Goal: Task Accomplishment & Management: Use online tool/utility

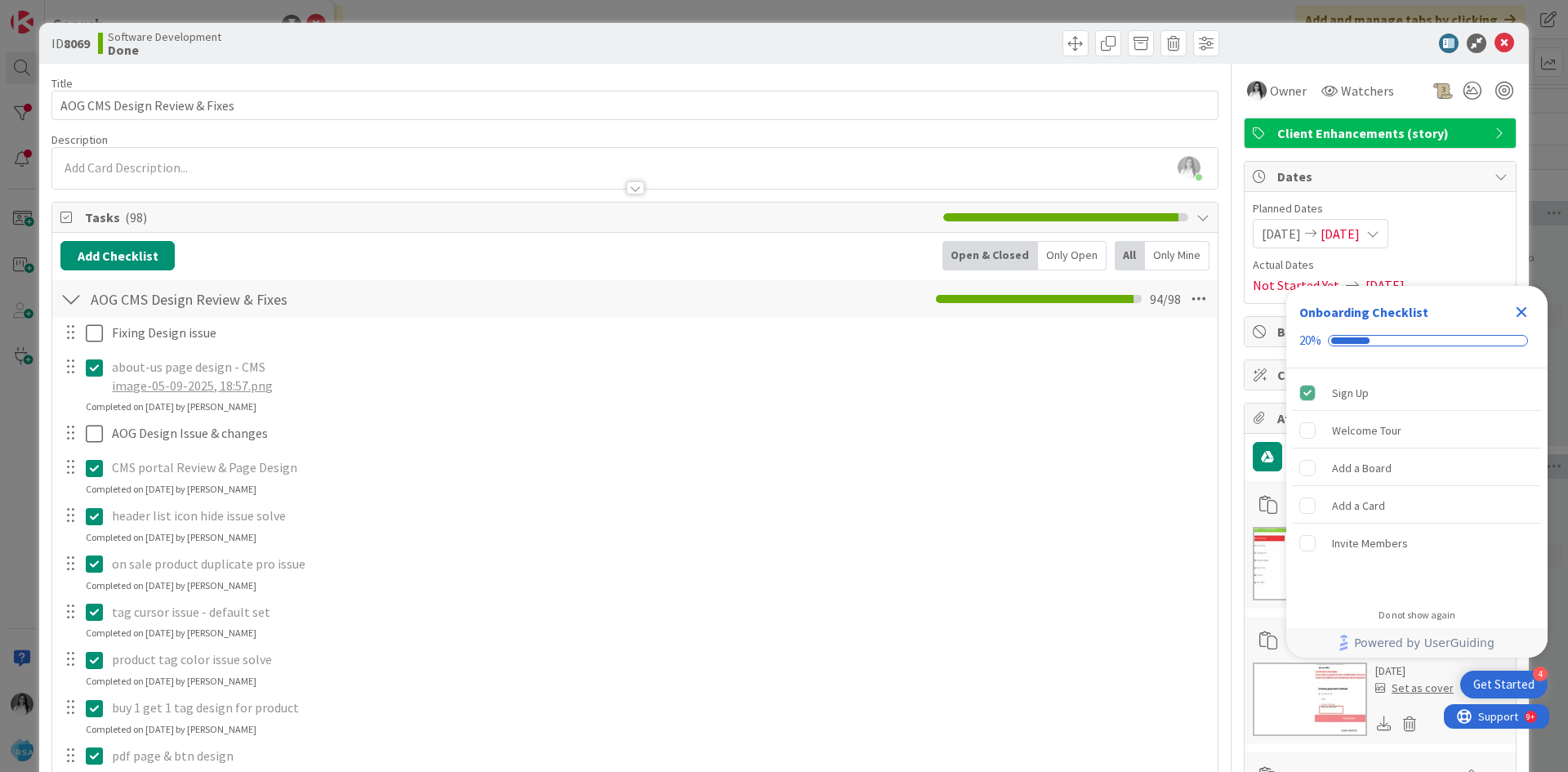
drag, startPoint x: 0, startPoint y: 169, endPoint x: 0, endPoint y: 77, distance: 92.0
click at [0, 169] on div "ID 8069 Software Development Done Title 29 / 128 AOG CMS Design Review & Fixes …" at bounding box center [784, 386] width 1568 height 772
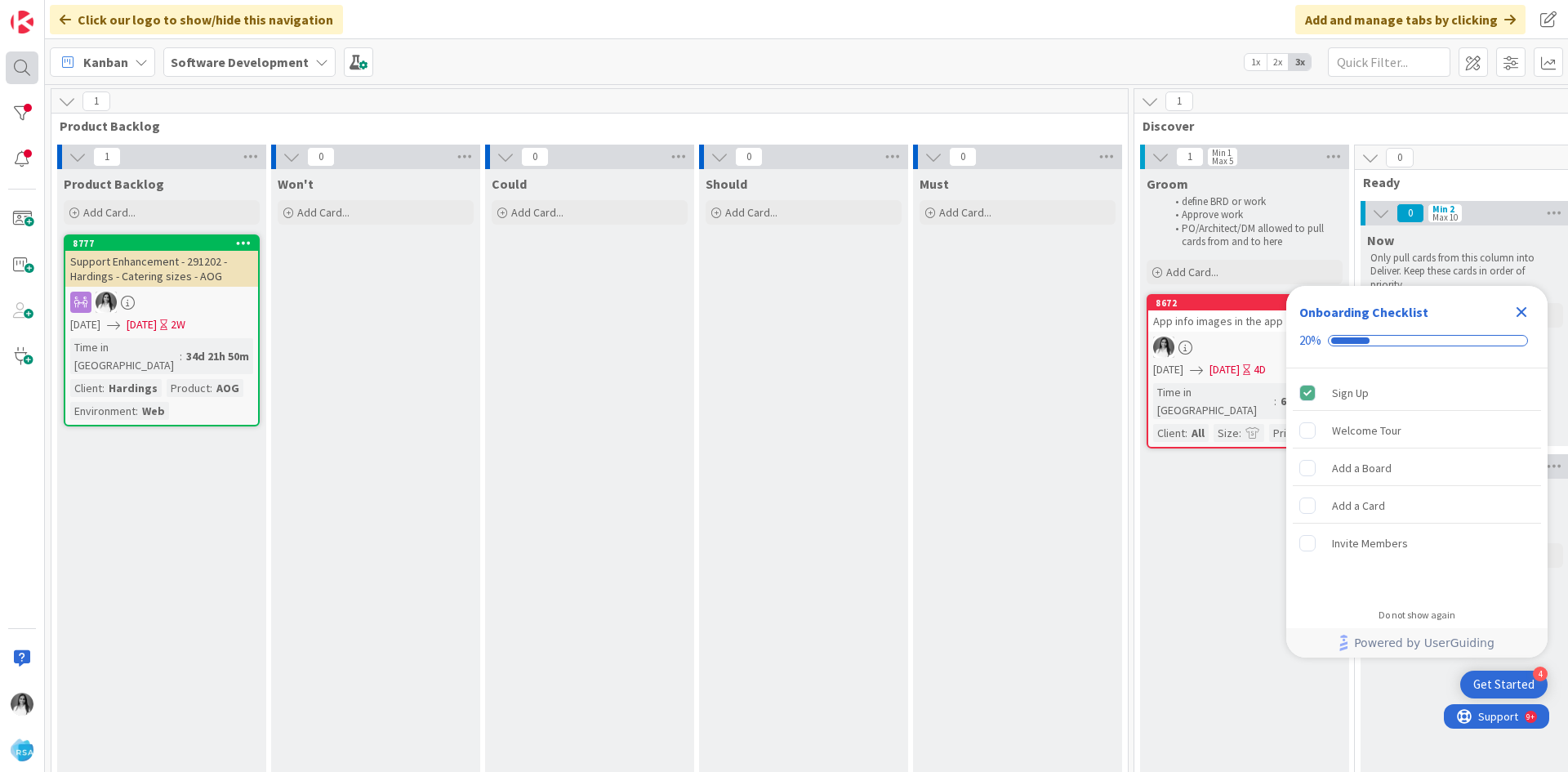
click at [12, 60] on div at bounding box center [22, 68] width 33 height 33
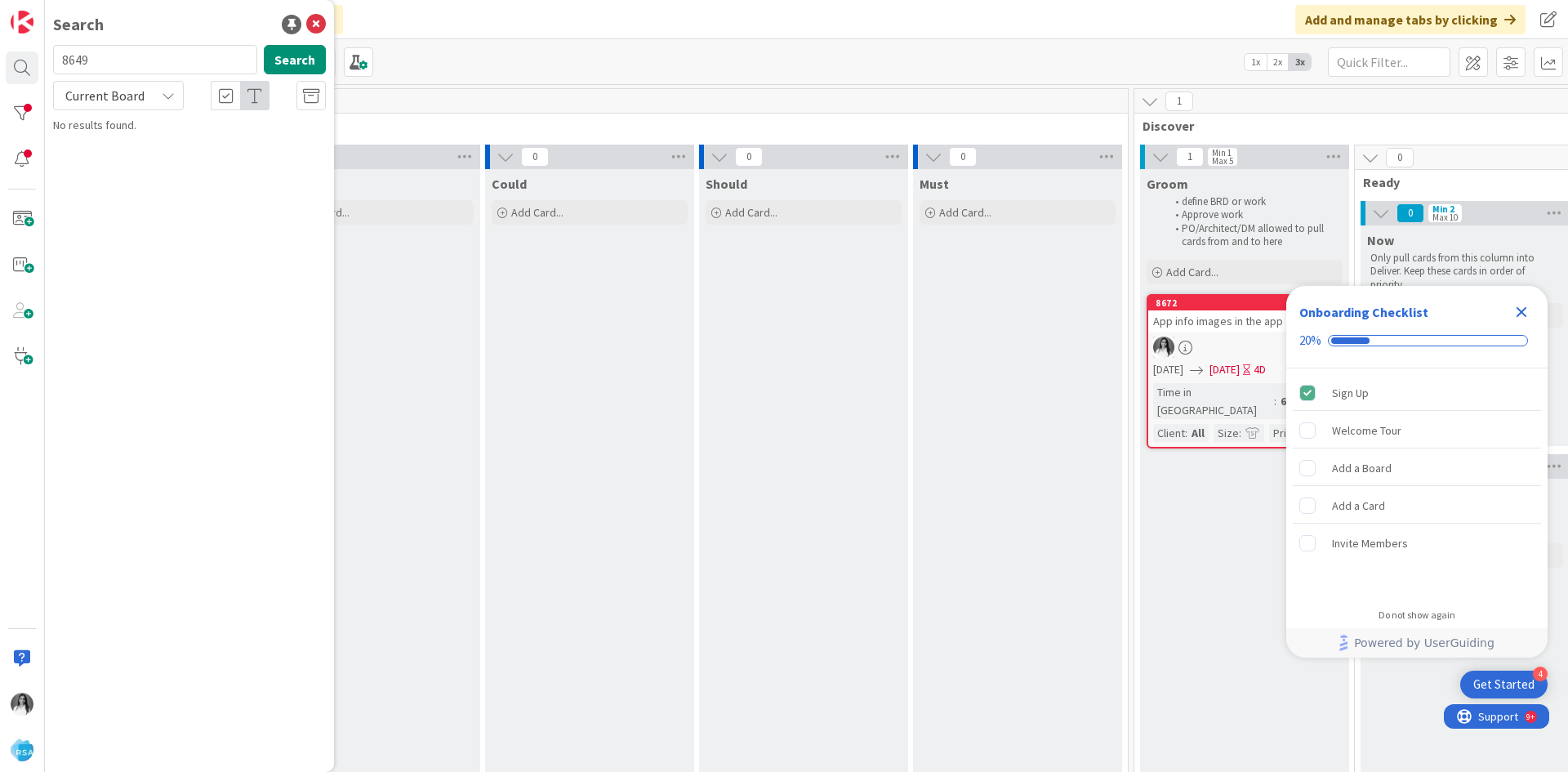
type input "8649"
click at [120, 134] on div "Software Development › Ready for Development" at bounding box center [201, 129] width 249 height 15
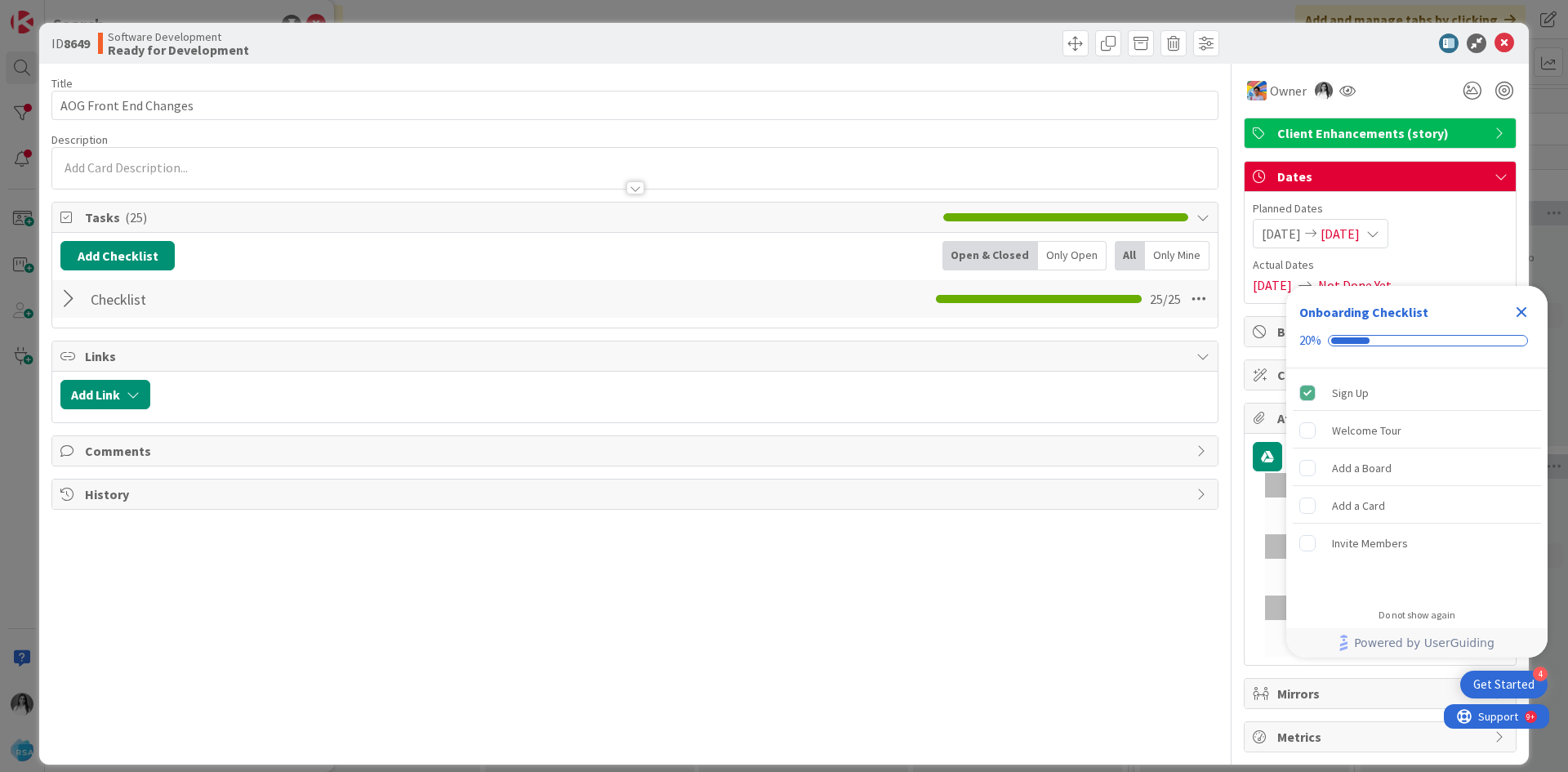
click at [1528, 310] on icon "Close Checklist" at bounding box center [1521, 311] width 20 height 20
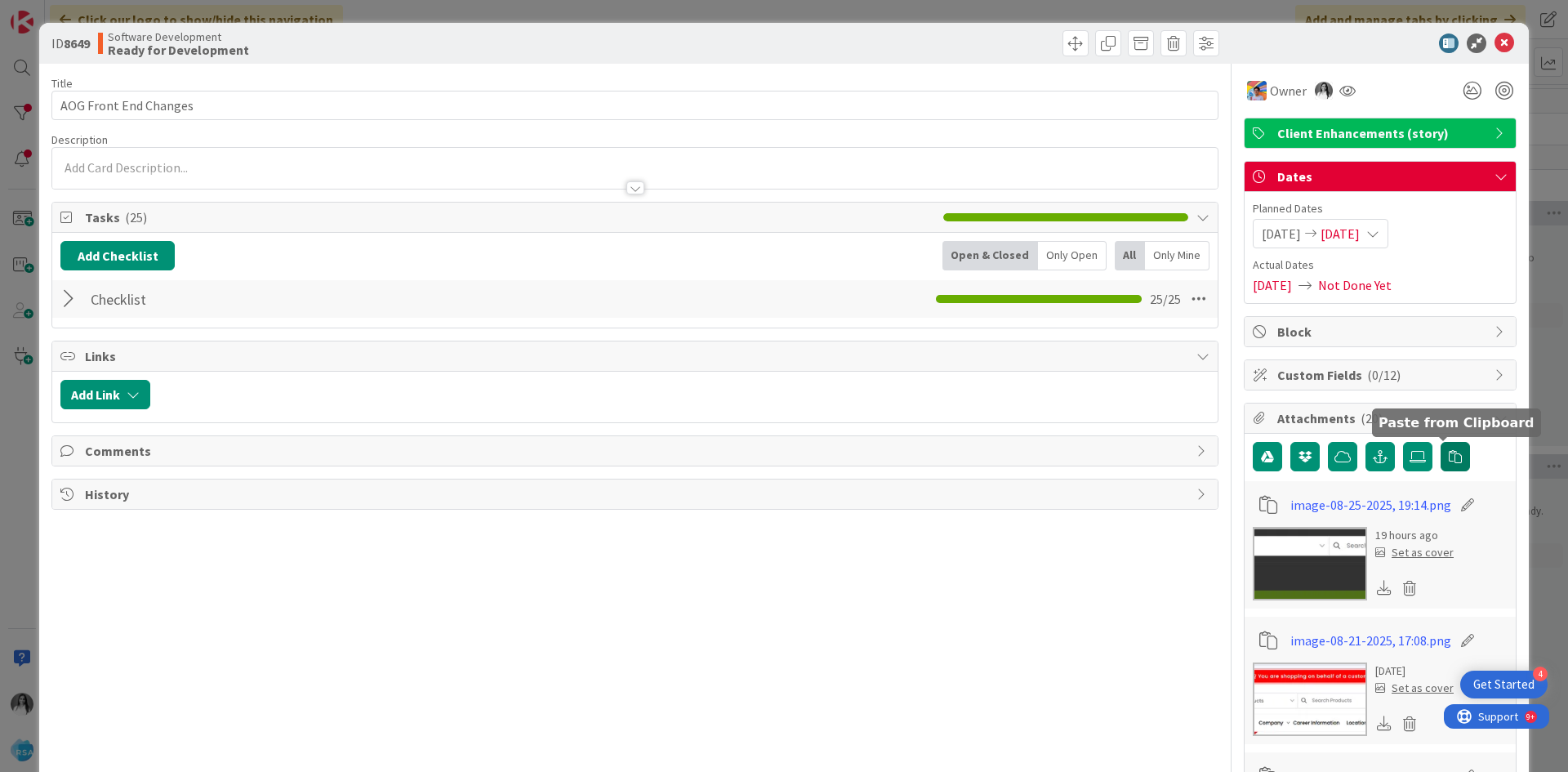
click at [1453, 453] on button "button" at bounding box center [1455, 456] width 29 height 29
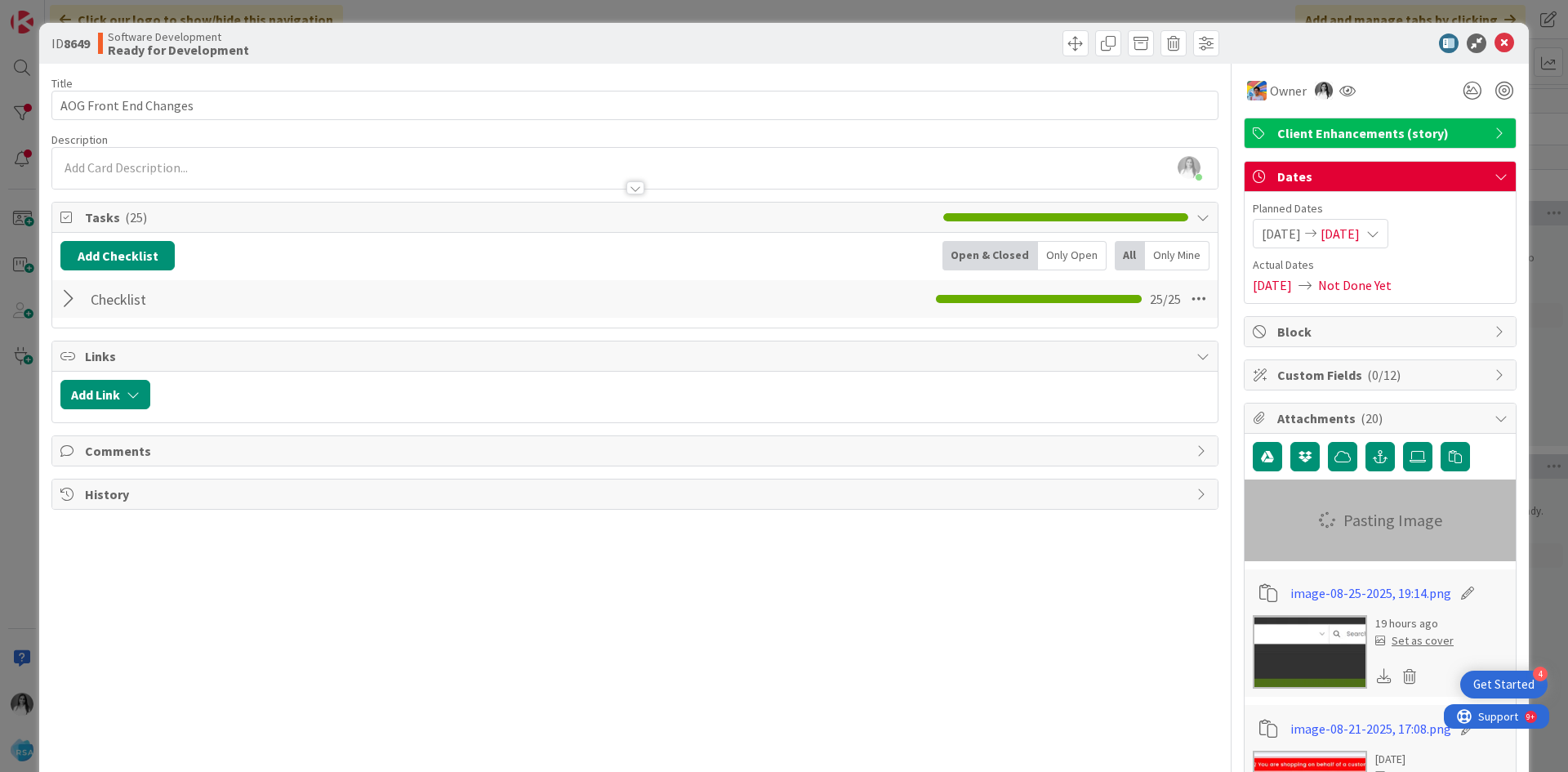
click at [79, 302] on div at bounding box center [70, 298] width 22 height 29
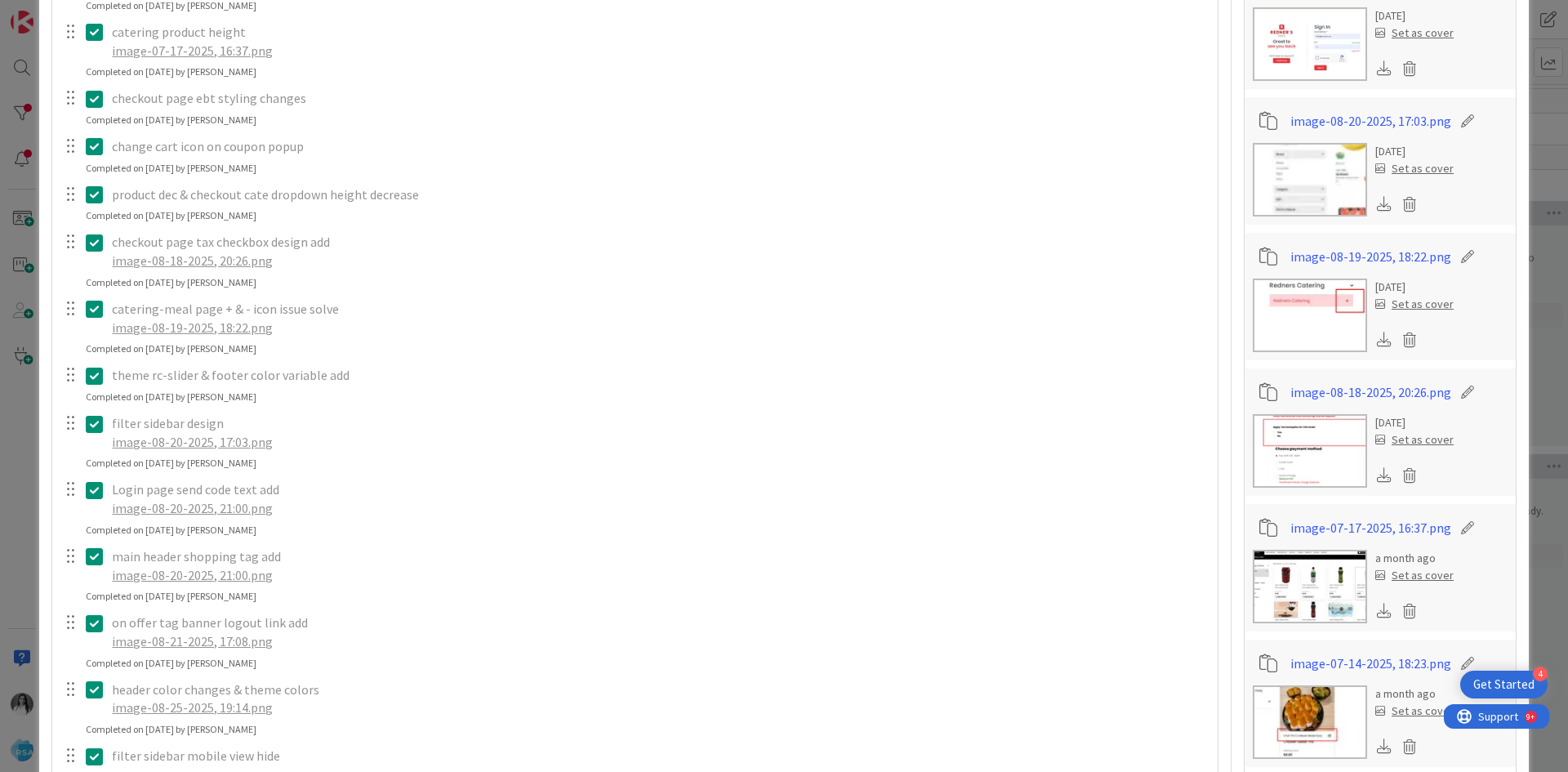
scroll to position [1633, 0]
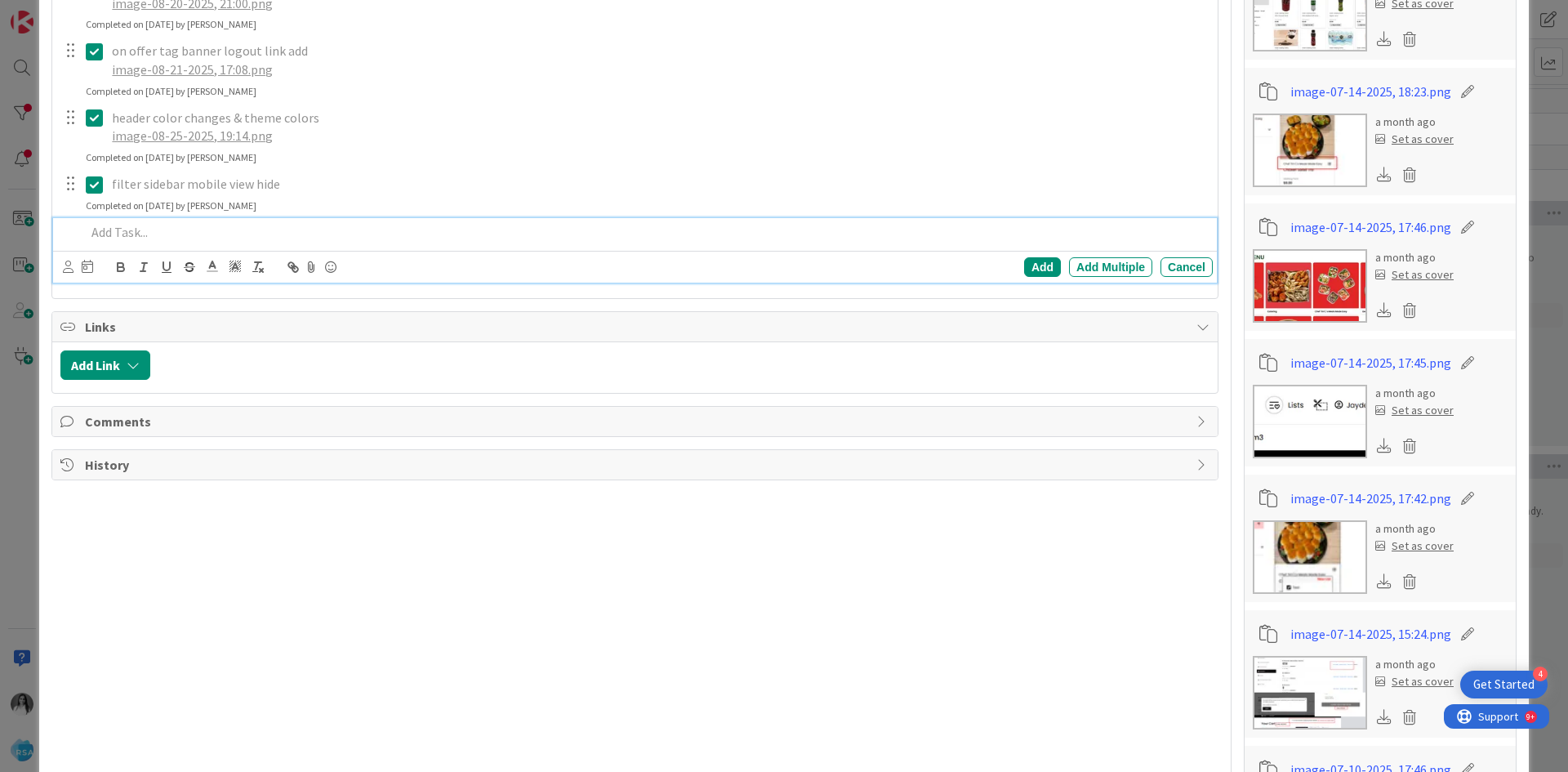
click at [166, 226] on p at bounding box center [645, 233] width 1121 height 19
paste div
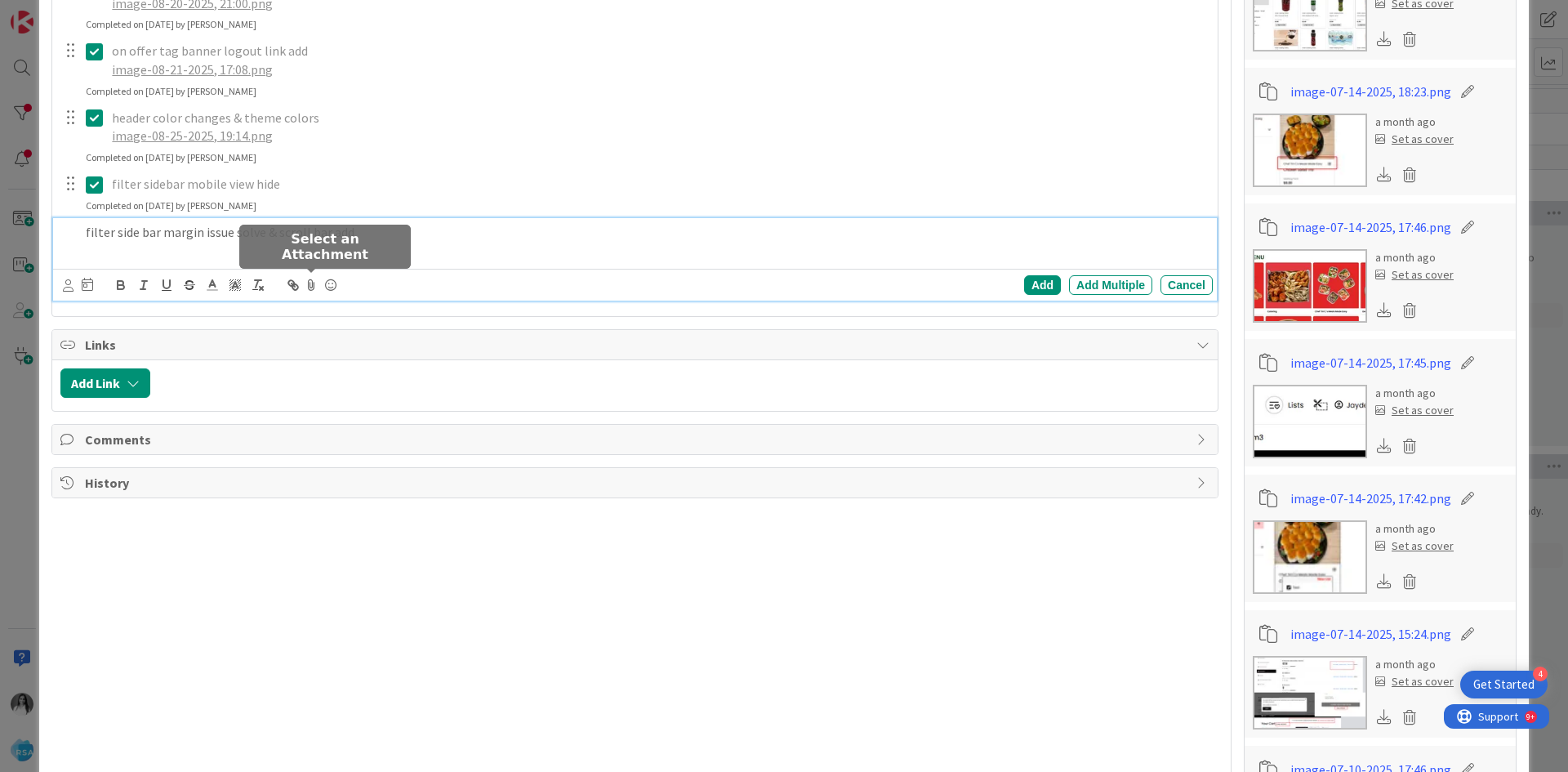
click at [309, 291] on icon at bounding box center [310, 285] width 20 height 23
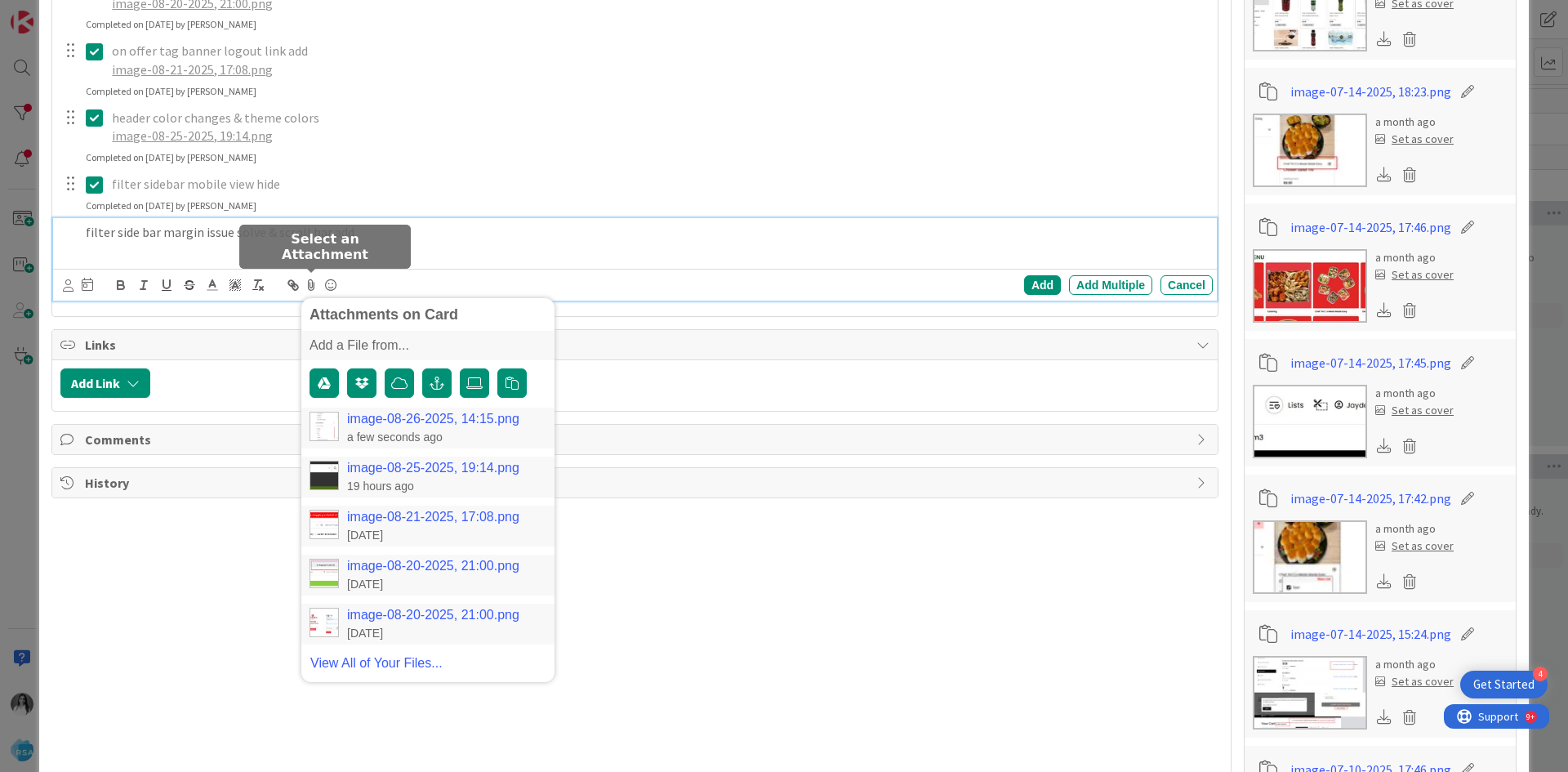
click at [372, 420] on link "image-08-26-2025, 14:15.png" at bounding box center [433, 419] width 173 height 15
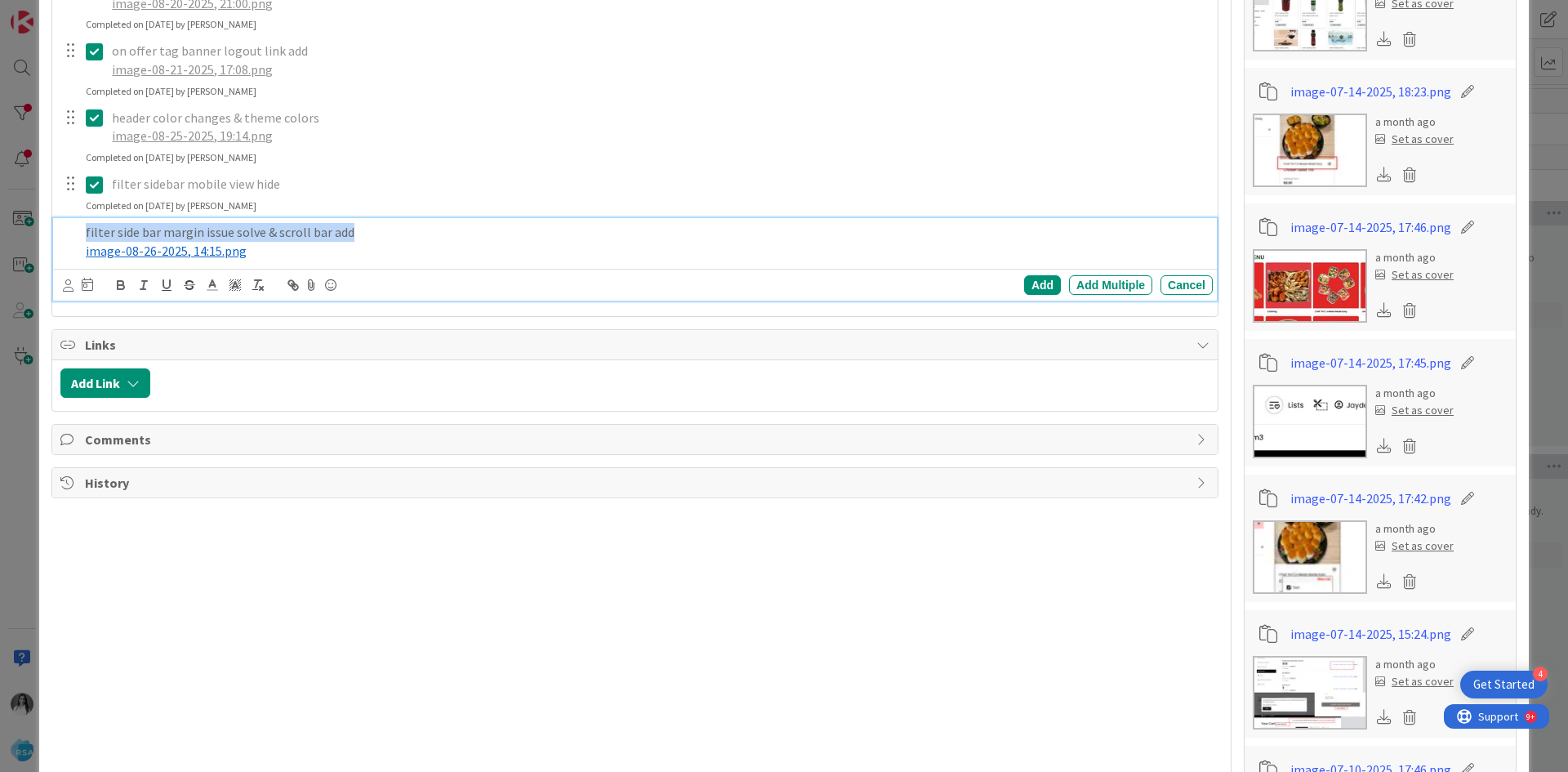
drag, startPoint x: 351, startPoint y: 230, endPoint x: 0, endPoint y: 230, distance: 351.0
click at [0, 230] on div "ID 8649 Software Development Ready for Development Title 21 / 128 AOG Front End…" at bounding box center [784, 386] width 1568 height 772
copy p "filter side bar margin issue solve & scroll bar add"
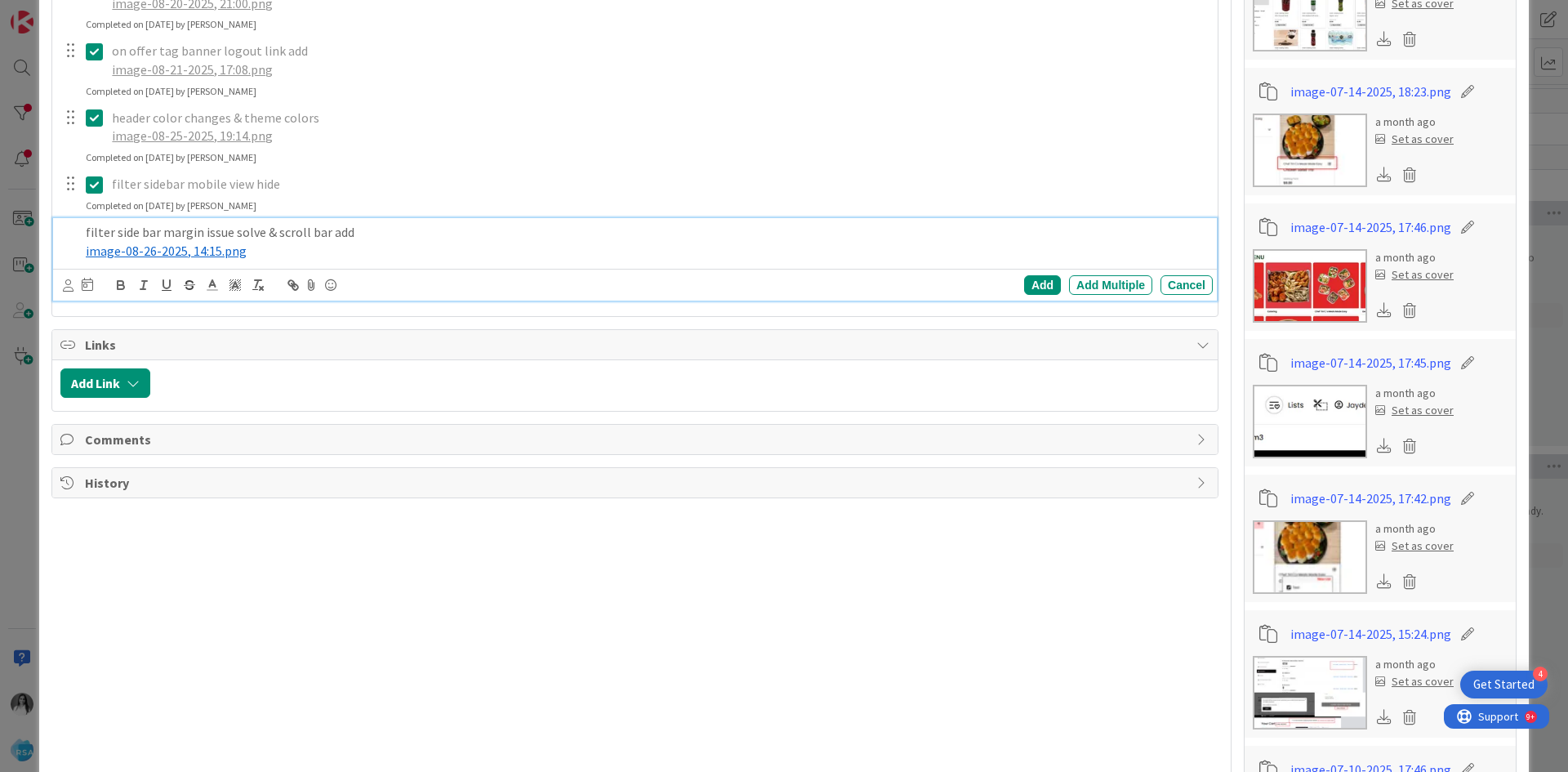
click at [431, 257] on p "﻿ image-08-26-2025, 14:15.png ﻿" at bounding box center [645, 251] width 1121 height 19
click at [1037, 280] on div "Add" at bounding box center [1042, 284] width 37 height 20
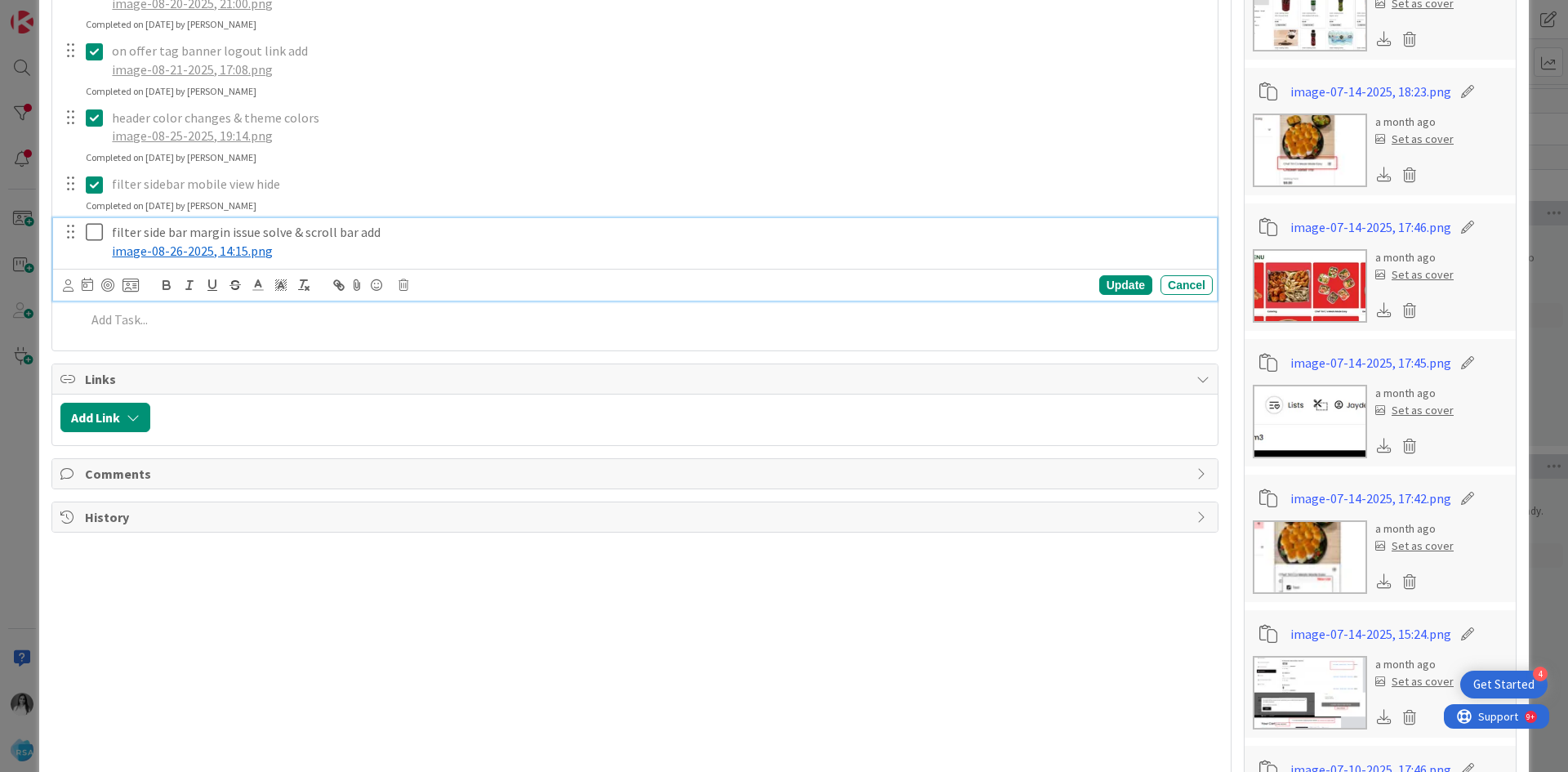
click at [95, 229] on icon at bounding box center [98, 232] width 24 height 20
